Goal: Transaction & Acquisition: Download file/media

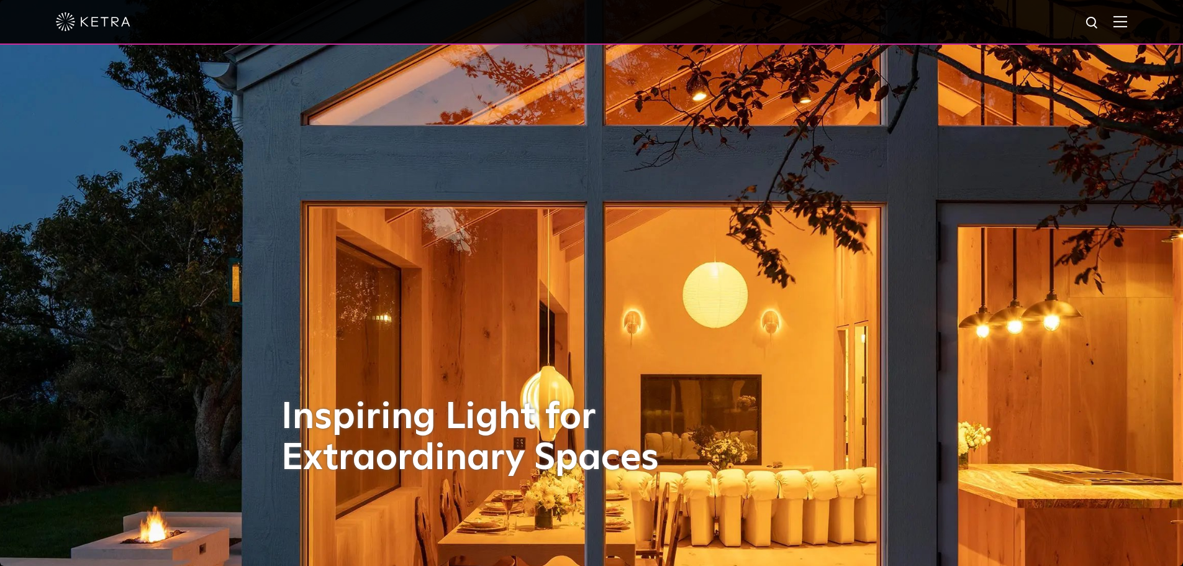
click at [1092, 21] on div at bounding box center [591, 21] width 1071 height 43
click at [1099, 22] on img at bounding box center [1093, 24] width 16 height 16
type input "LS0"
click at [1053, 14] on button "Search" at bounding box center [1062, 23] width 19 height 19
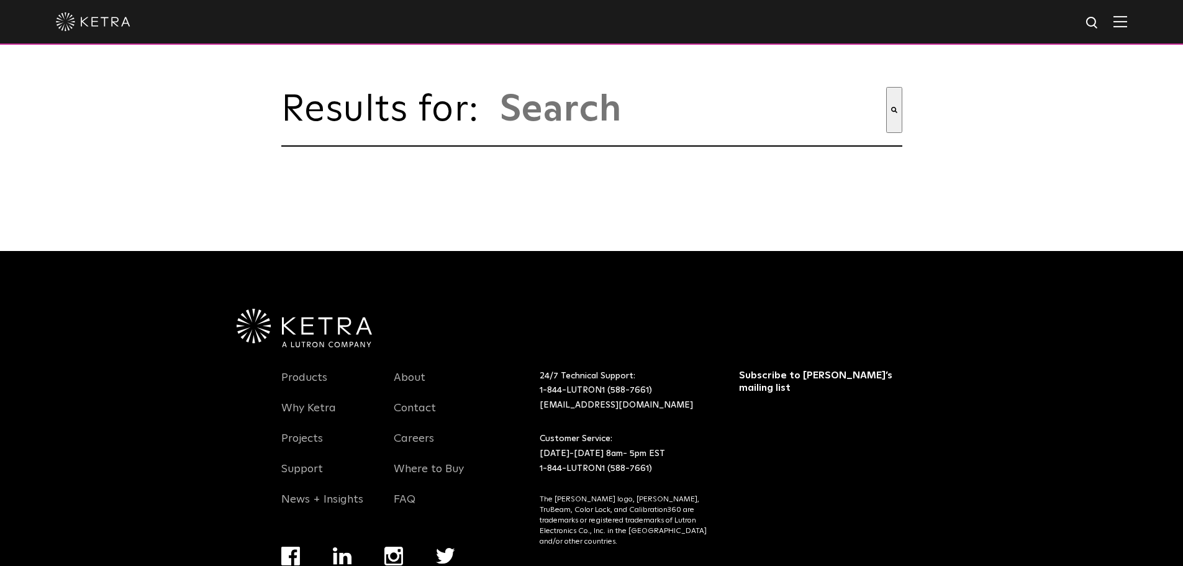
type input "ls0"
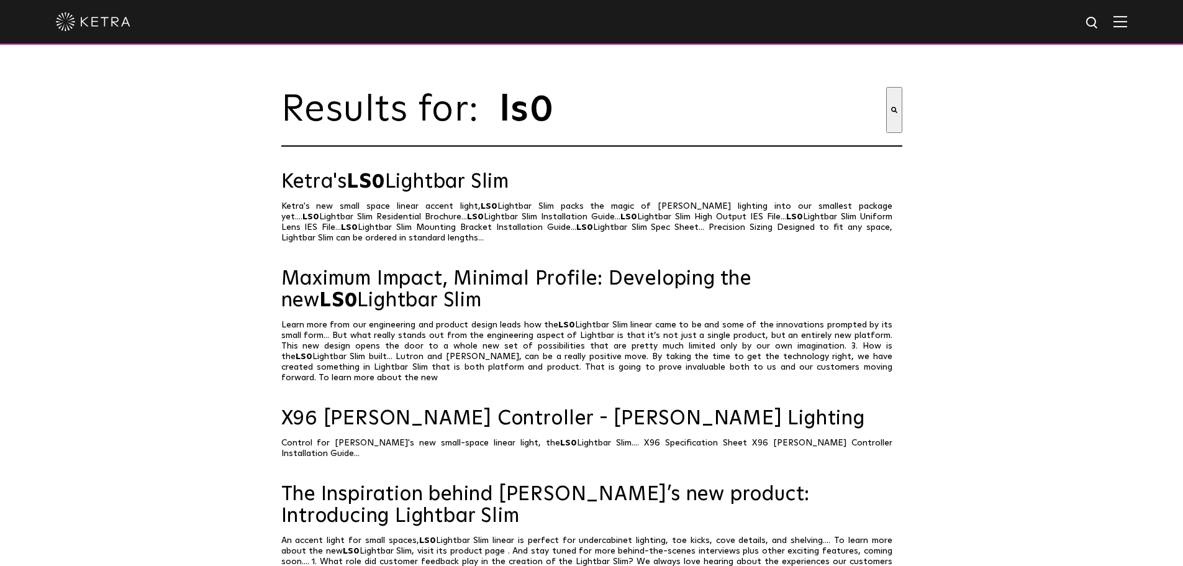
click at [508, 193] on link "Ketra's LS0 Lightbar Slim" at bounding box center [591, 182] width 621 height 22
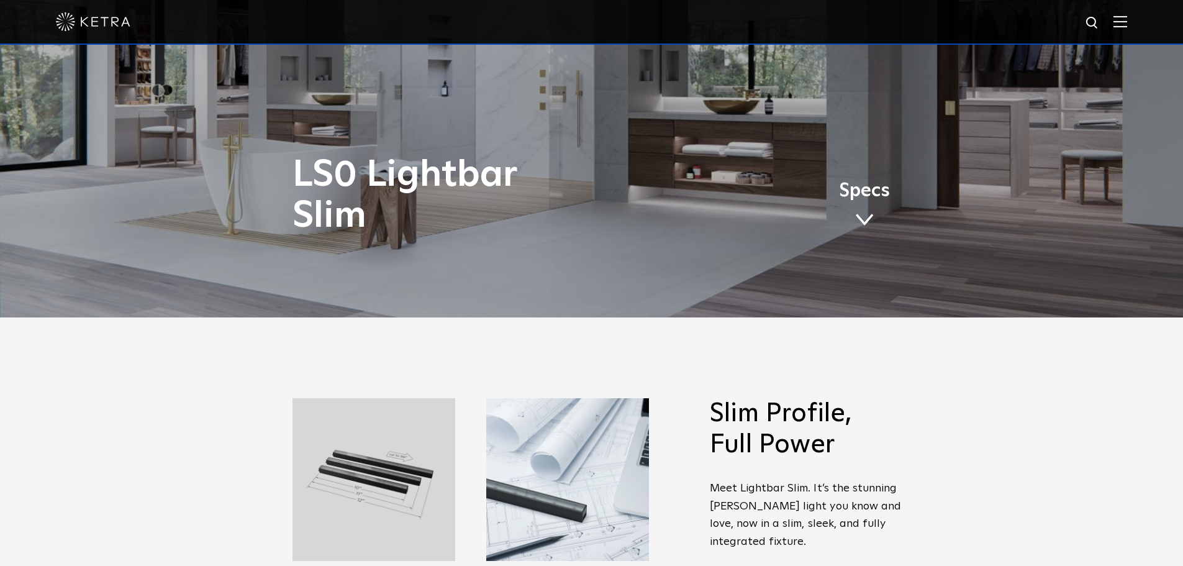
click at [873, 193] on span "Specs" at bounding box center [864, 191] width 51 height 18
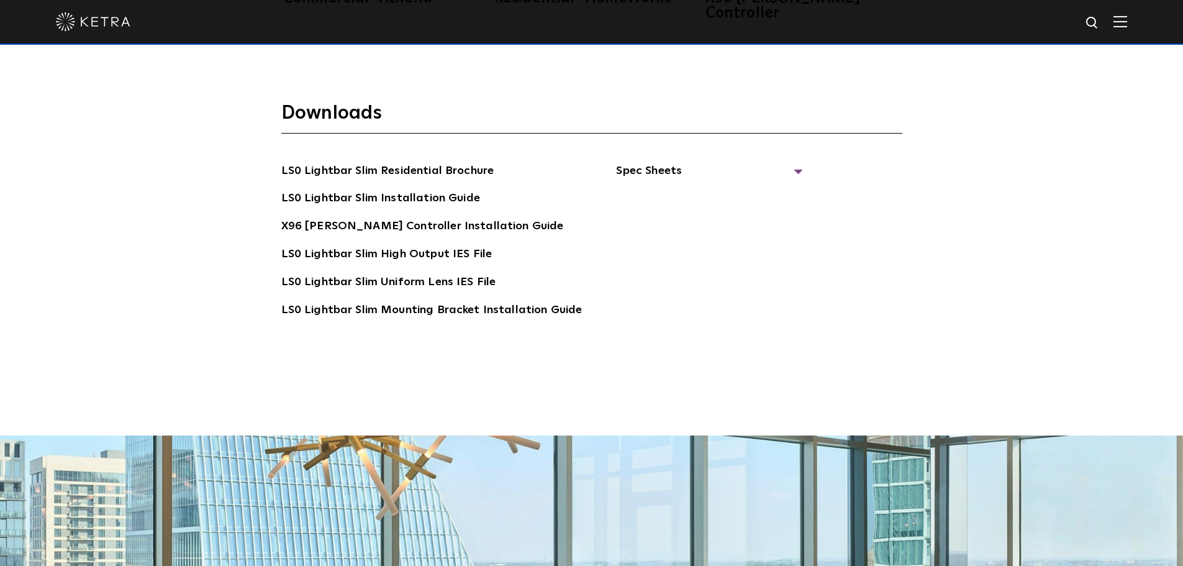
scroll to position [2570, 0]
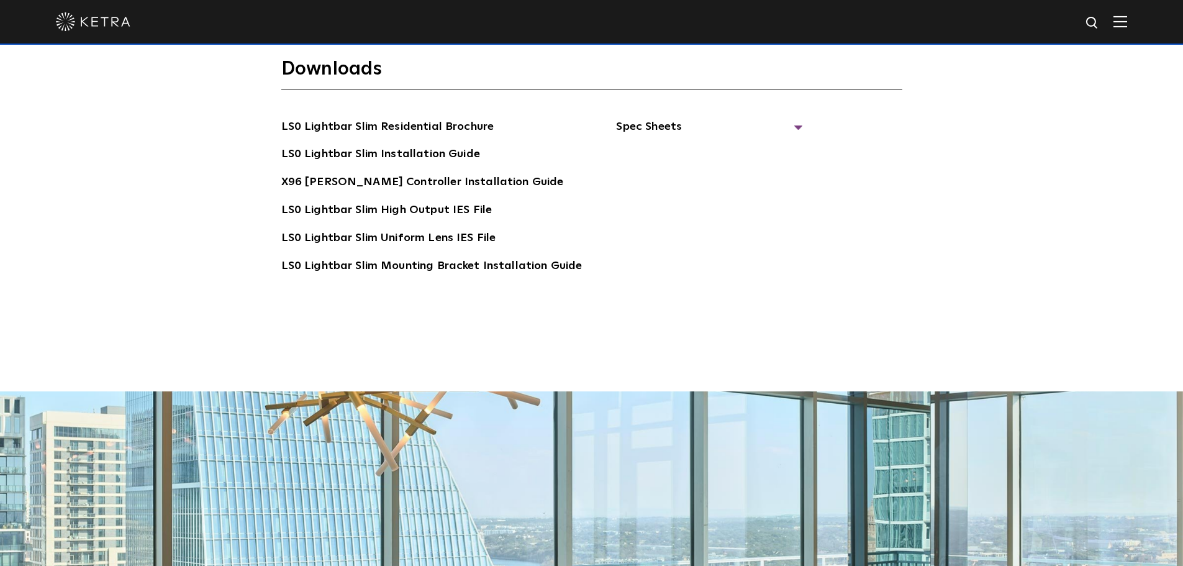
click at [727, 119] on span "Spec Sheets" at bounding box center [709, 131] width 186 height 27
click at [678, 145] on link "LS0 Lightbar Slim Spec Sheet" at bounding box center [712, 155] width 160 height 20
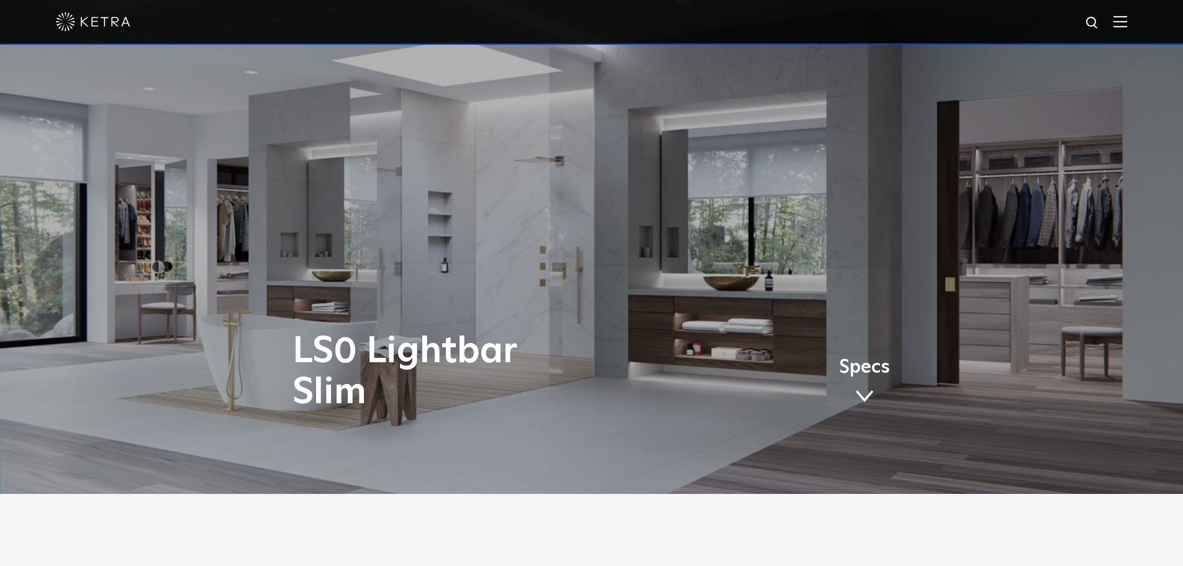
scroll to position [0, 0]
